Goal: Find specific page/section: Find specific page/section

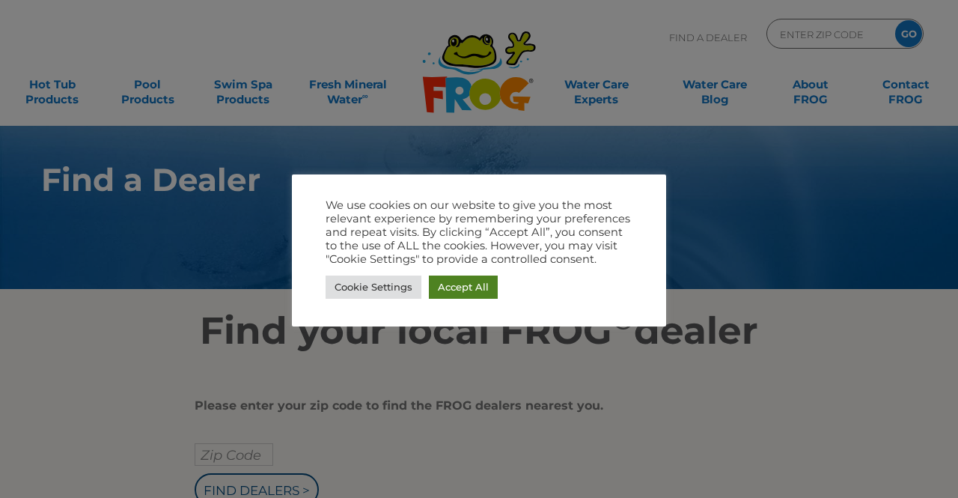
click at [447, 281] on link "Accept All" at bounding box center [463, 286] width 69 height 23
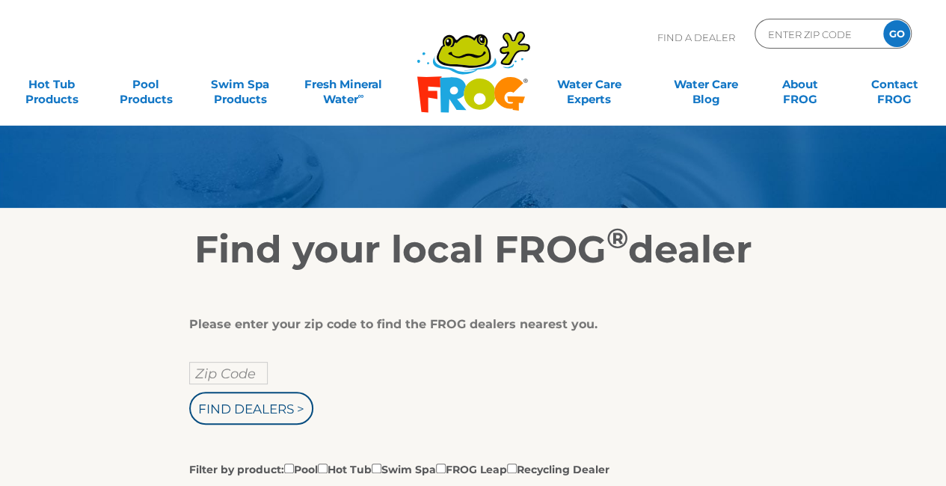
scroll to position [150, 0]
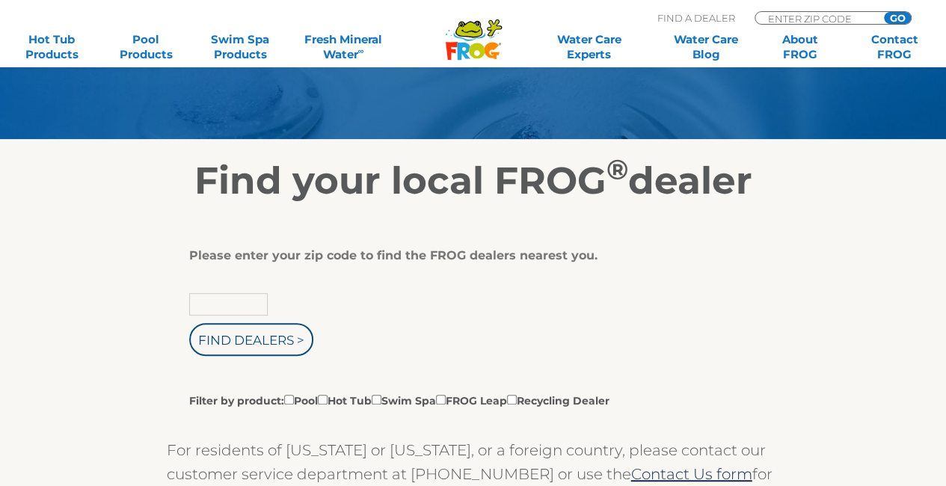
click at [225, 309] on input "text" at bounding box center [228, 304] width 79 height 22
click at [224, 309] on input "text" at bounding box center [228, 304] width 79 height 22
type input "Zip Code"
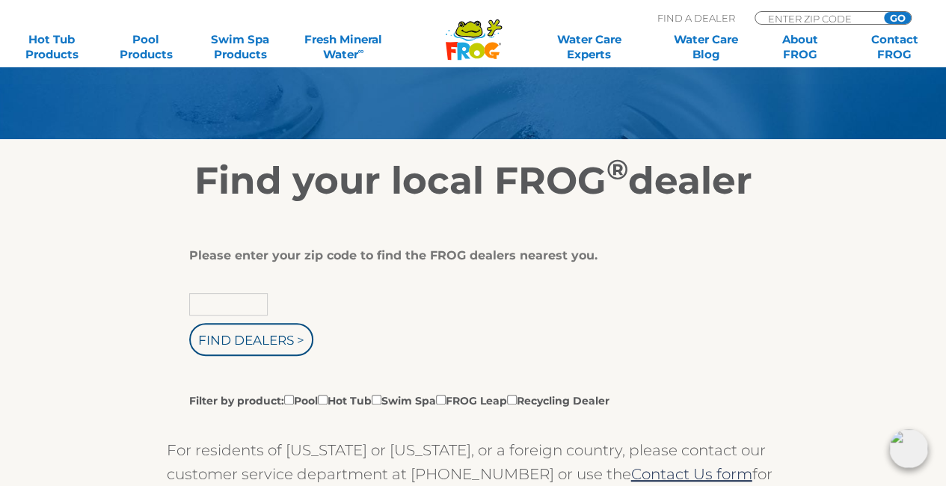
click at [198, 305] on input "text" at bounding box center [228, 304] width 79 height 22
paste input "06443"
type input "06443"
click at [245, 340] on input "Find Dealers >" at bounding box center [251, 339] width 124 height 33
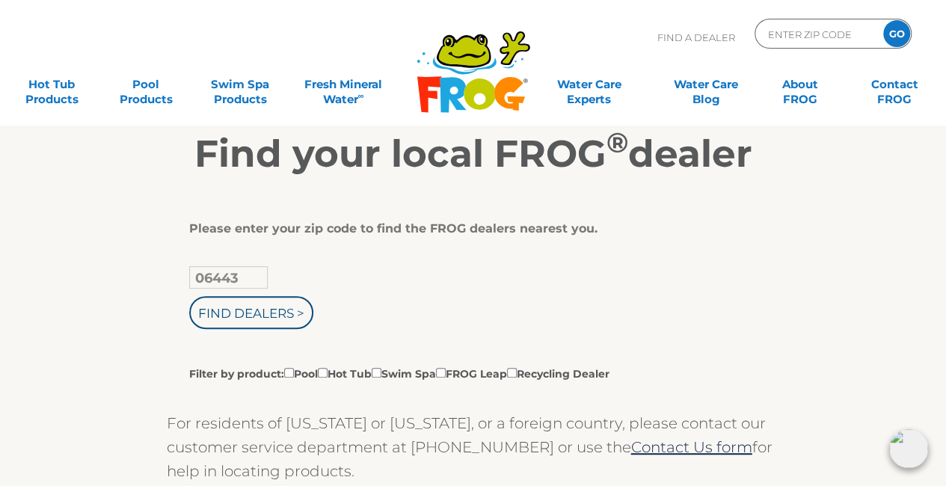
scroll to position [224, 0]
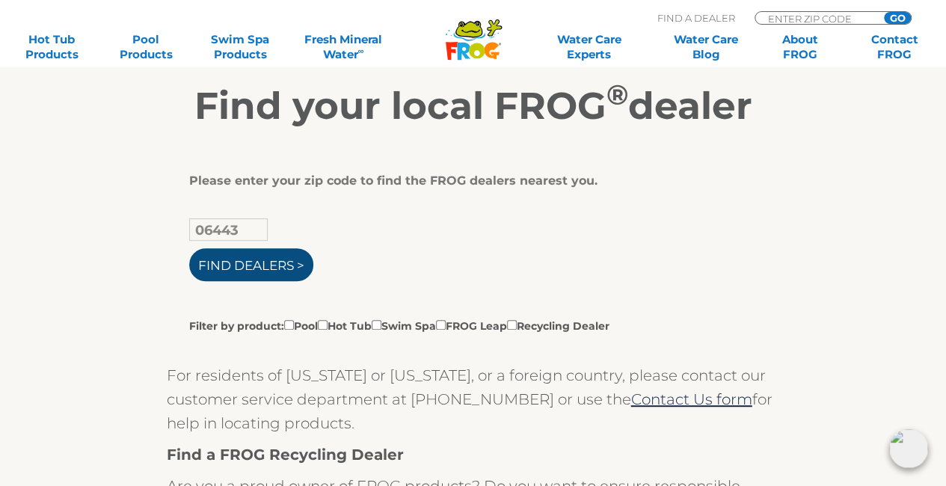
click at [253, 263] on input "Find Dealers >" at bounding box center [251, 264] width 124 height 33
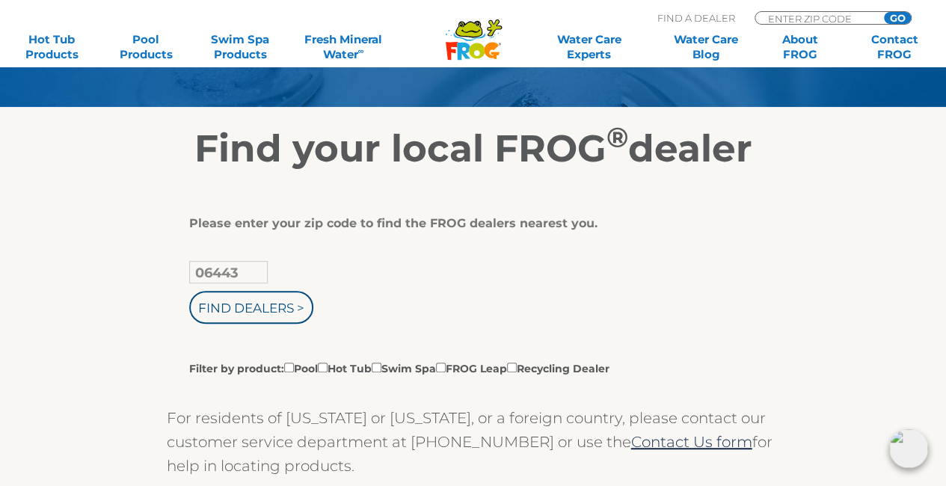
scroll to position [0, 0]
